Goal: Task Accomplishment & Management: Use online tool/utility

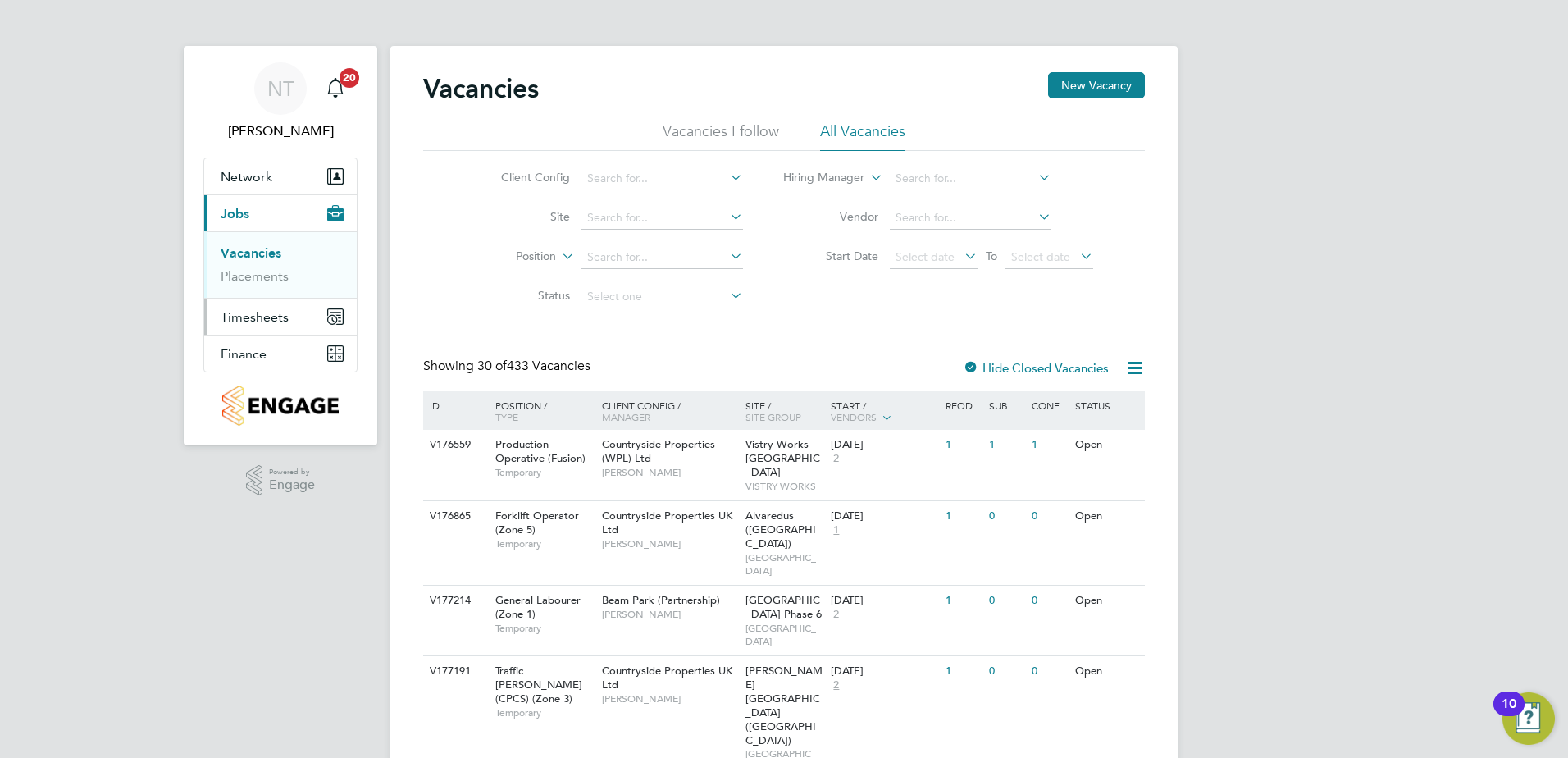
click at [254, 312] on span "Timesheets" at bounding box center [255, 317] width 68 height 15
click at [269, 289] on link "Timesheets" at bounding box center [255, 289] width 68 height 15
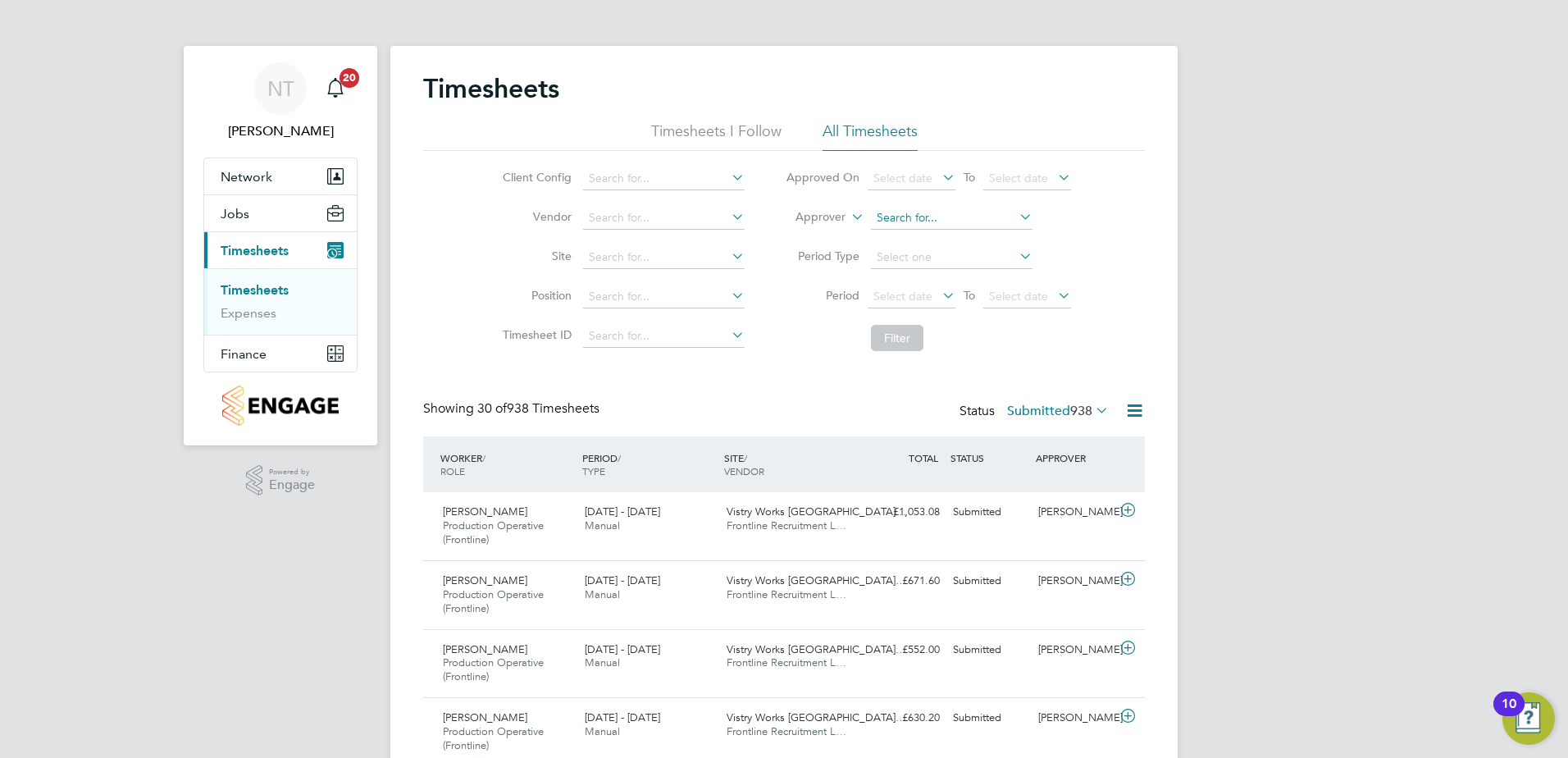
click at [904, 219] on input at bounding box center [951, 218] width 161 height 23
click at [914, 234] on li "[PERSON_NAME]" at bounding box center [951, 239] width 163 height 22
type input "[PERSON_NAME]"
click at [904, 333] on button "Filter" at bounding box center [896, 338] width 52 height 27
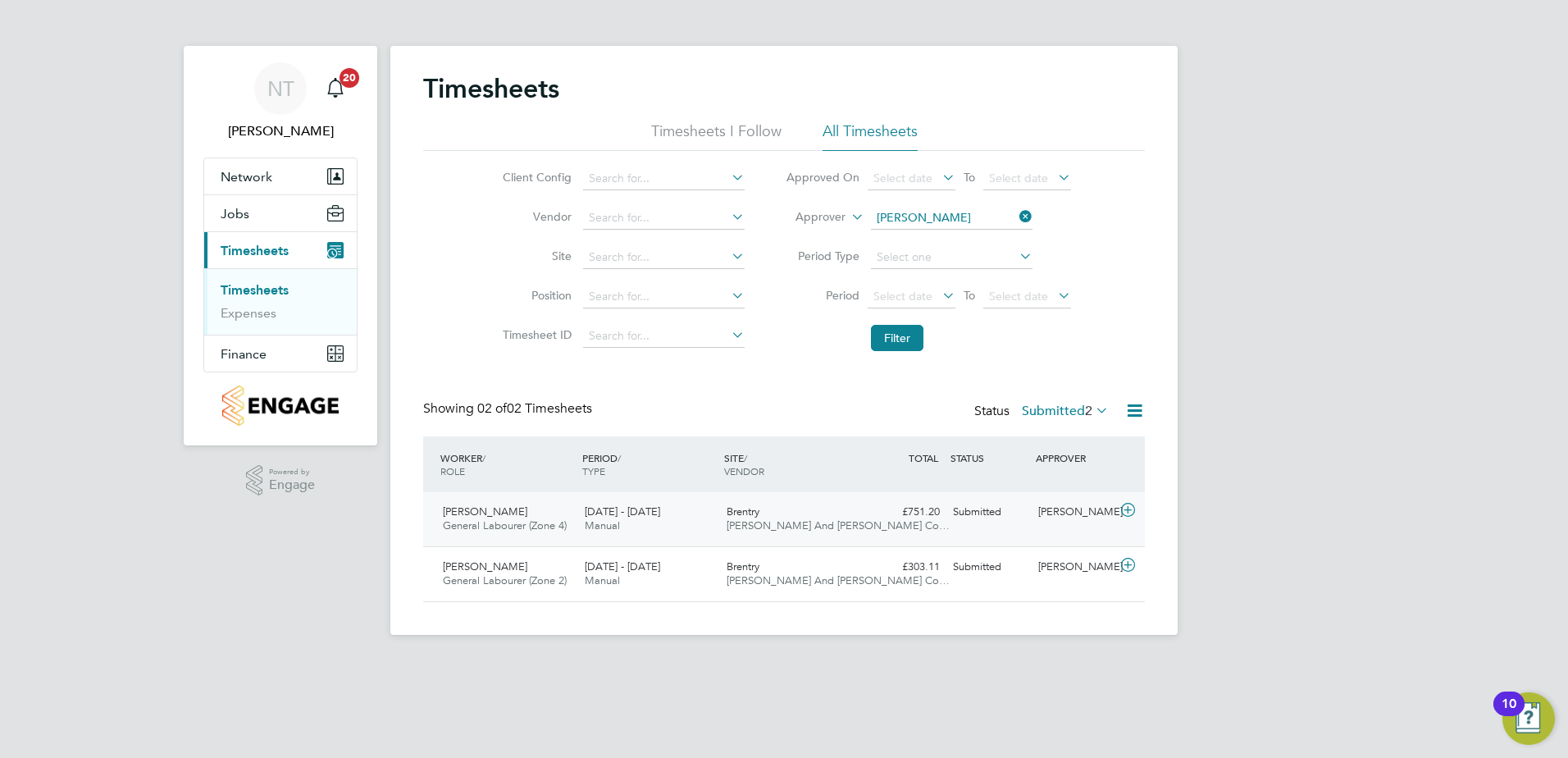
click at [1132, 512] on icon at bounding box center [1129, 510] width 21 height 13
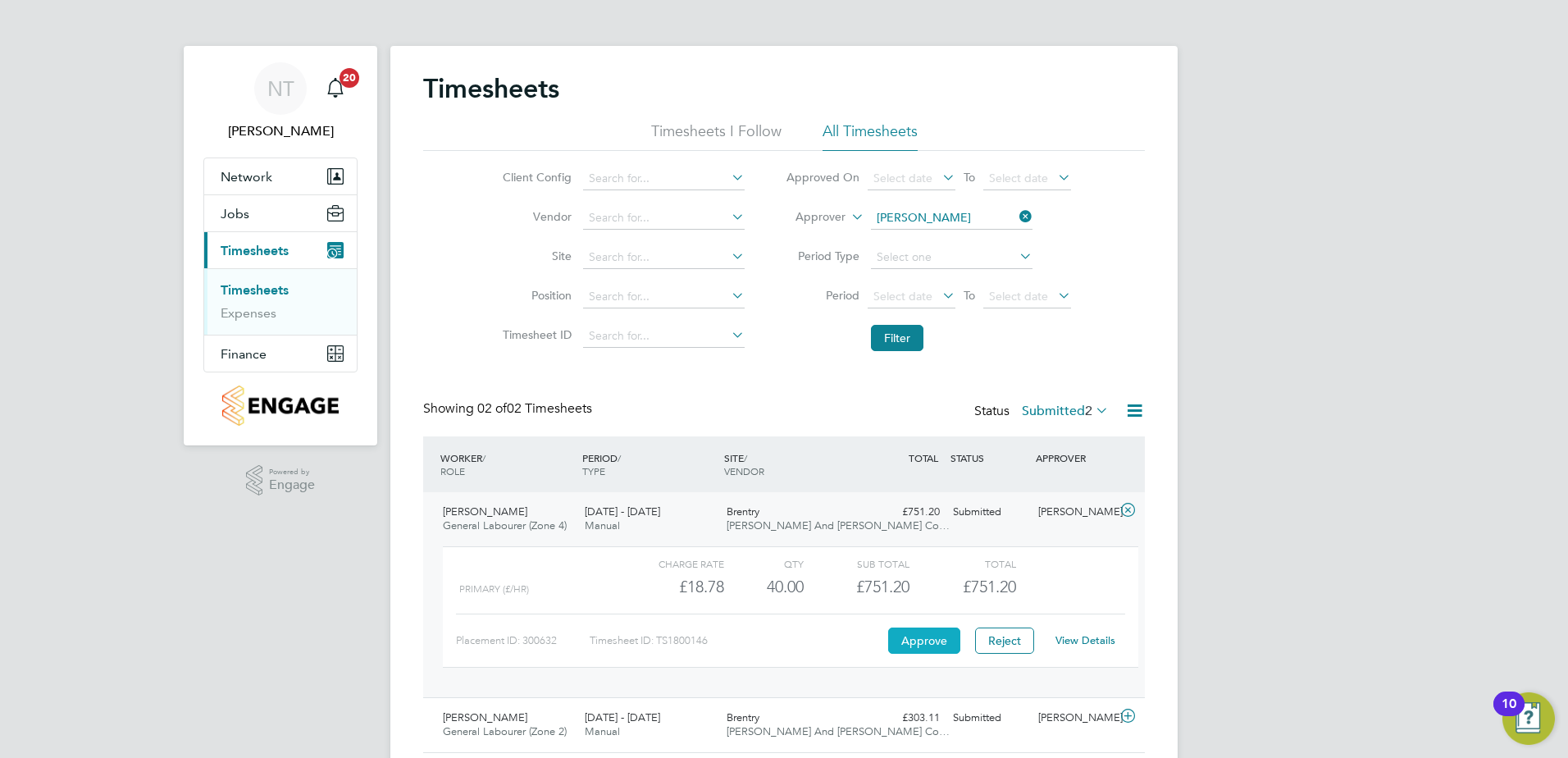
click at [924, 638] on button "Approve" at bounding box center [924, 640] width 72 height 27
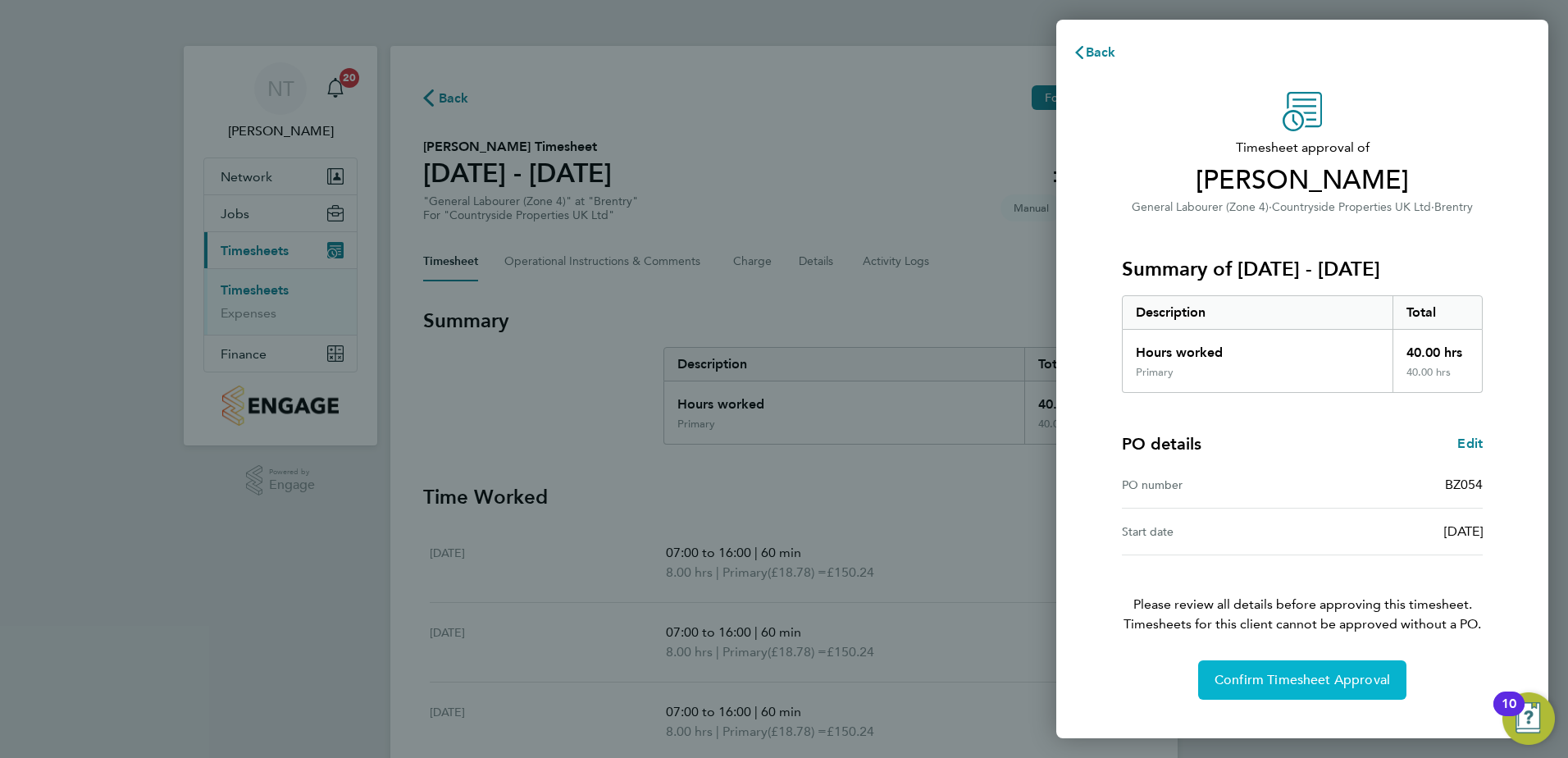
click at [1264, 683] on span "Confirm Timesheet Approval" at bounding box center [1302, 679] width 175 height 16
